Goal: Information Seeking & Learning: Find contact information

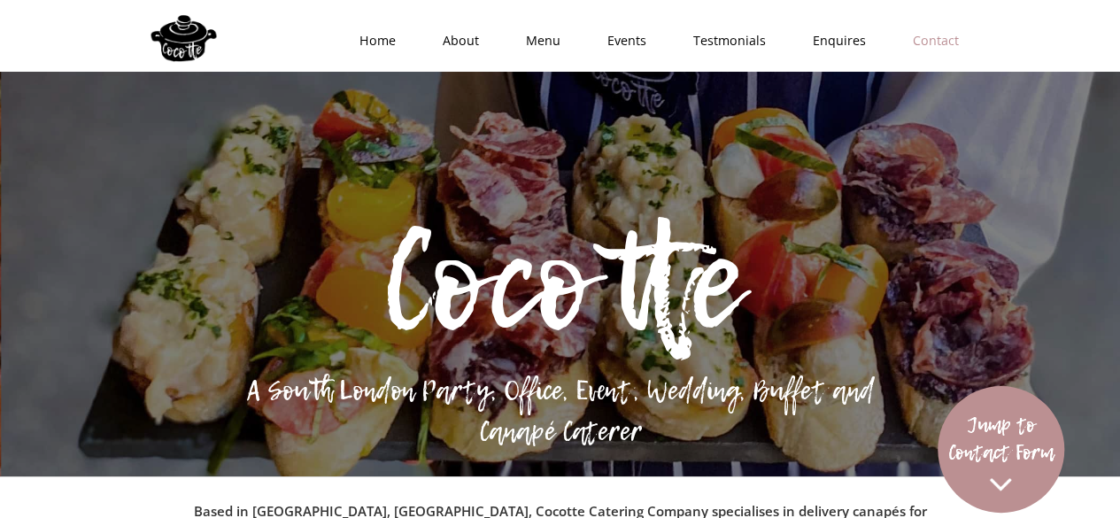
click at [937, 27] on link "Contact" at bounding box center [930, 40] width 93 height 53
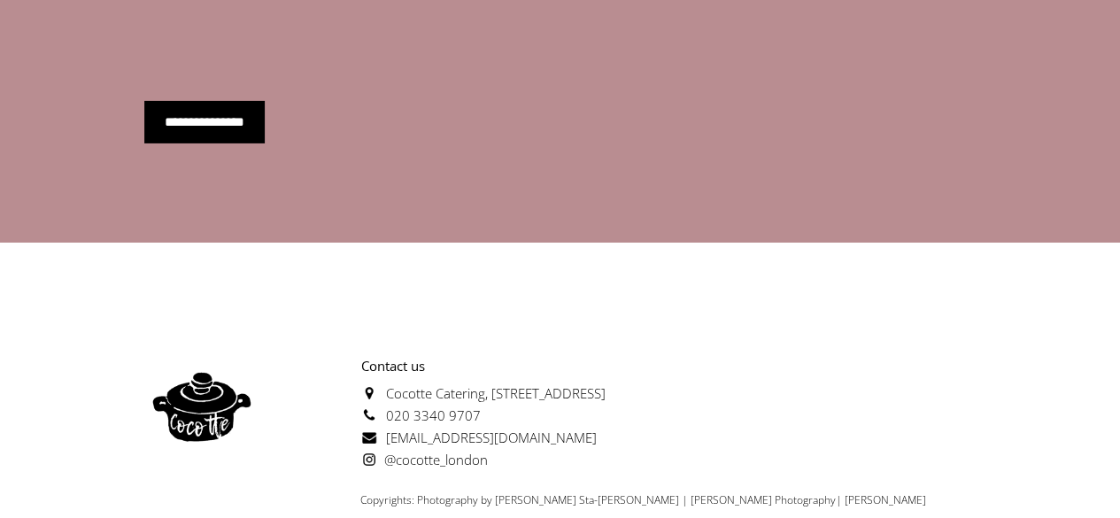
scroll to position [6338, 0]
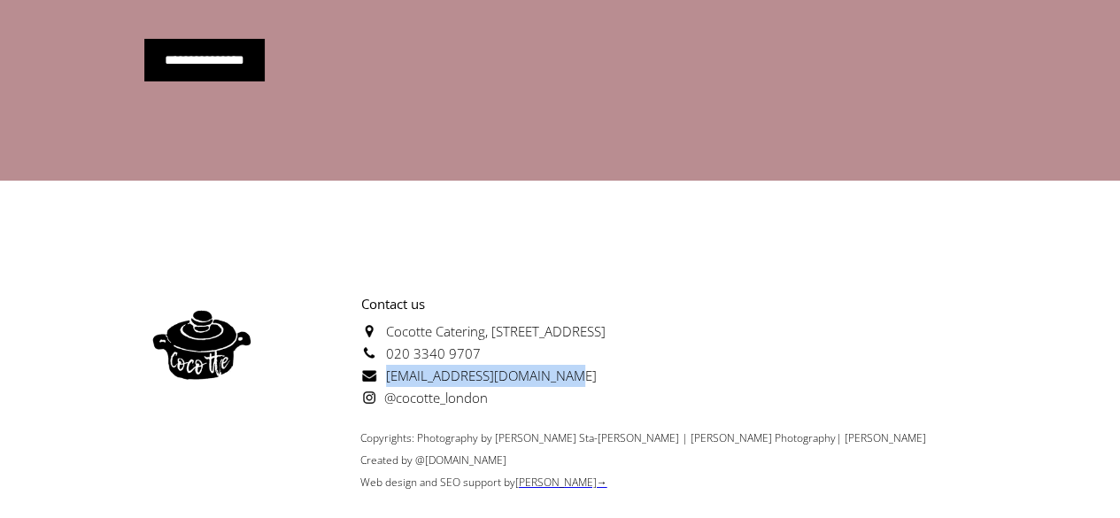
drag, startPoint x: 567, startPoint y: 329, endPoint x: 386, endPoint y: 324, distance: 180.8
click at [386, 324] on p "Contact us [GEOGRAPHIC_DATA][STREET_ADDRESS] 020 3340 9707 [EMAIL_ADDRESS][DOMA…" at bounding box center [433, 351] width 346 height 116
copy span "[EMAIL_ADDRESS][DOMAIN_NAME]"
click at [879, 316] on div "Contact us [GEOGRAPHIC_DATA][STREET_ADDRESS] 020 3340 9707 [EMAIL_ADDRESS][DOMA…" at bounding box center [560, 351] width 833 height 134
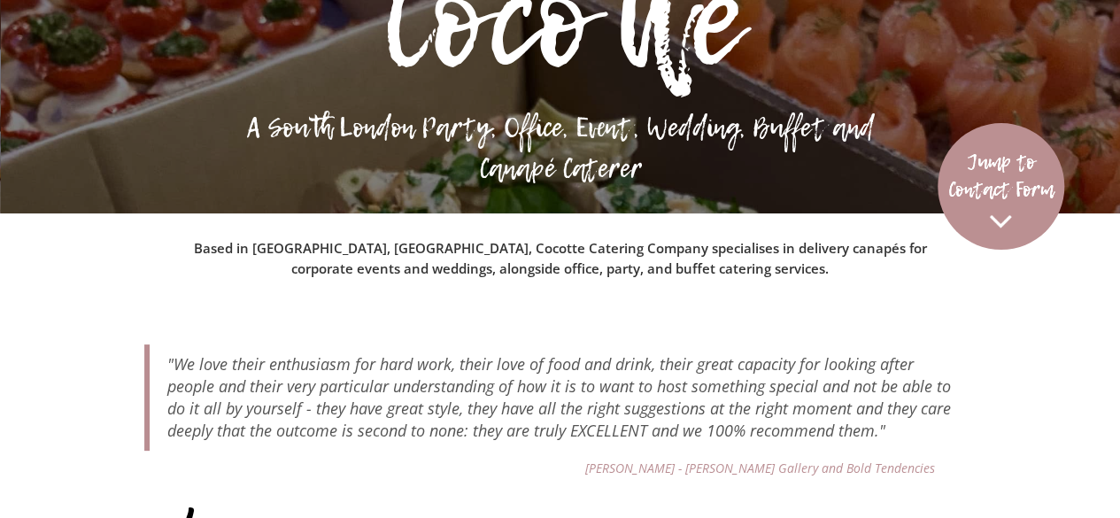
scroll to position [0, 0]
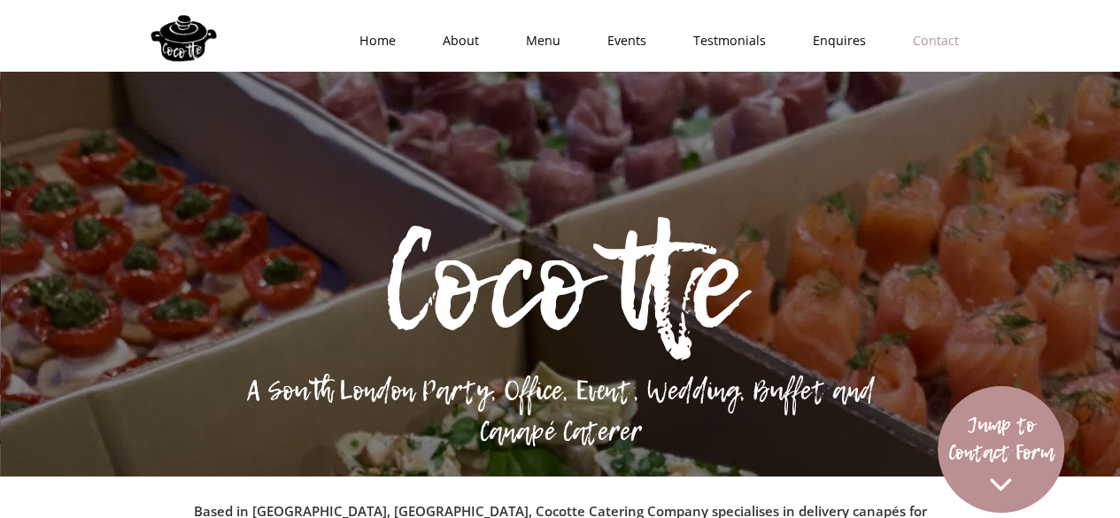
click at [929, 51] on link "Contact" at bounding box center [930, 40] width 93 height 53
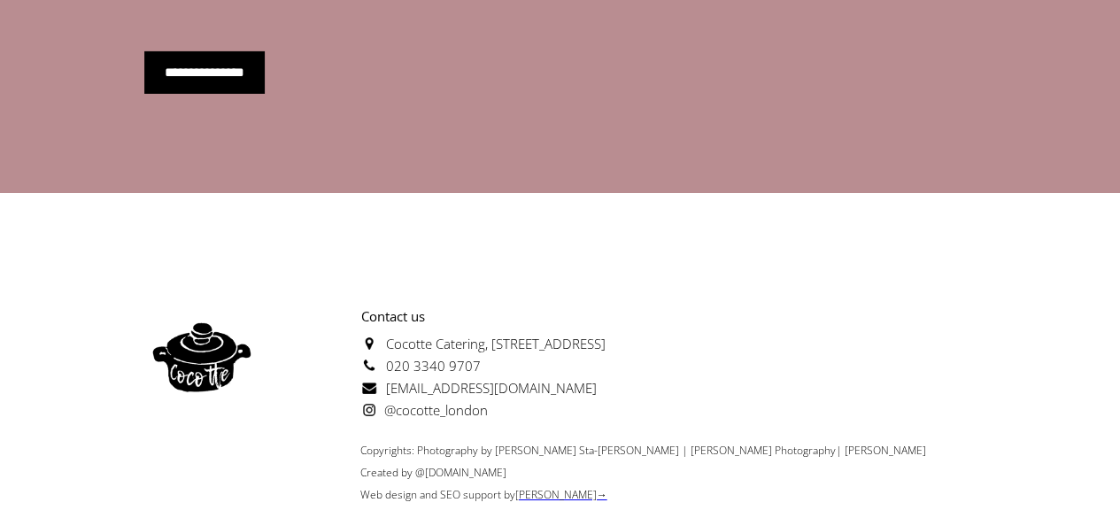
scroll to position [6338, 0]
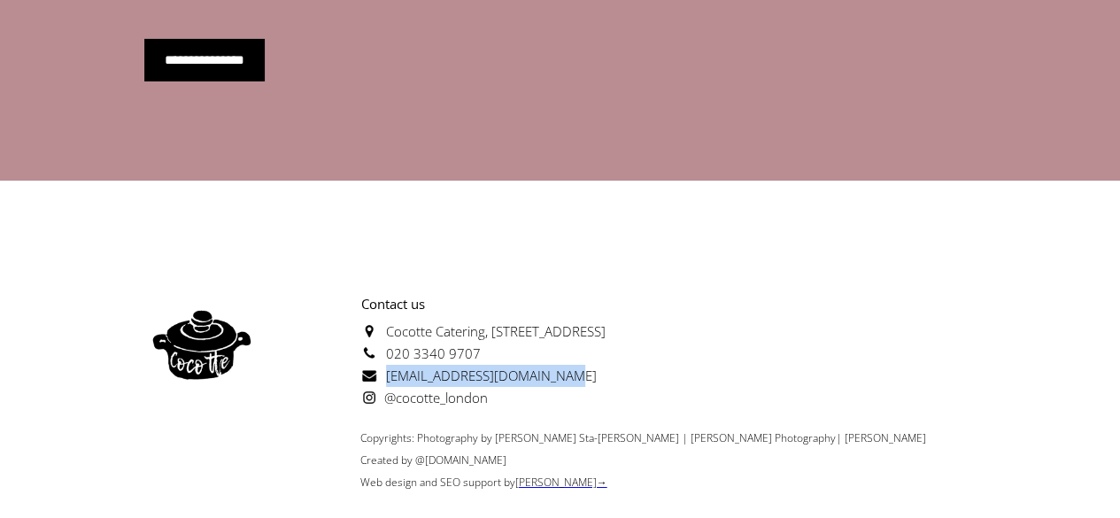
drag, startPoint x: 562, startPoint y: 322, endPoint x: 386, endPoint y: 329, distance: 176.4
click at [386, 329] on p "Contact us [GEOGRAPHIC_DATA][STREET_ADDRESS] 020 3340 9707 [EMAIL_ADDRESS][DOMA…" at bounding box center [433, 351] width 346 height 116
copy span "[EMAIL_ADDRESS][DOMAIN_NAME]"
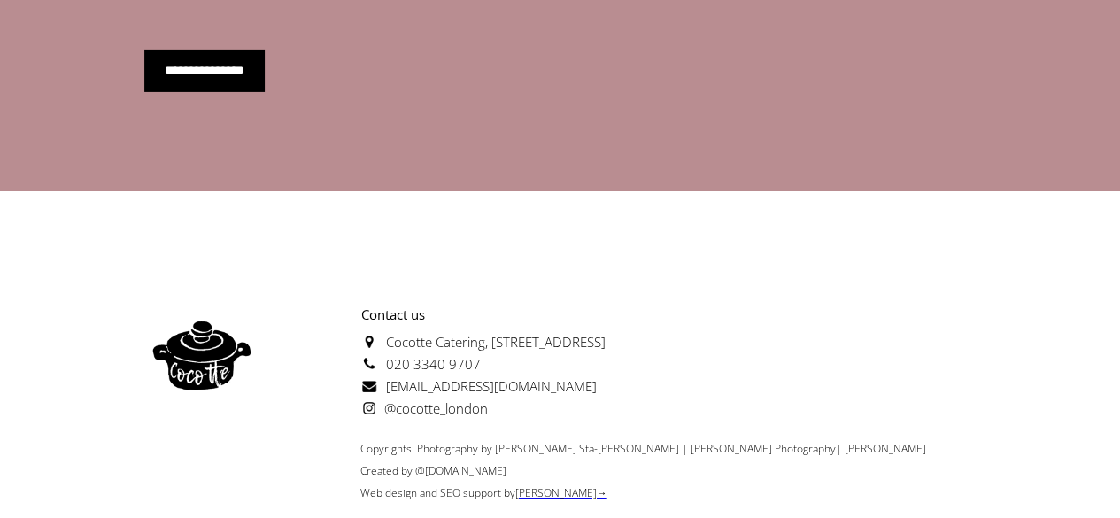
click at [328, 261] on div "Contact us Cocotte Catering, [STREET_ADDRESS] 020 3340 9707 [EMAIL_ADDRESS][DOM…" at bounding box center [560, 382] width 833 height 243
